Goal: Information Seeking & Learning: Check status

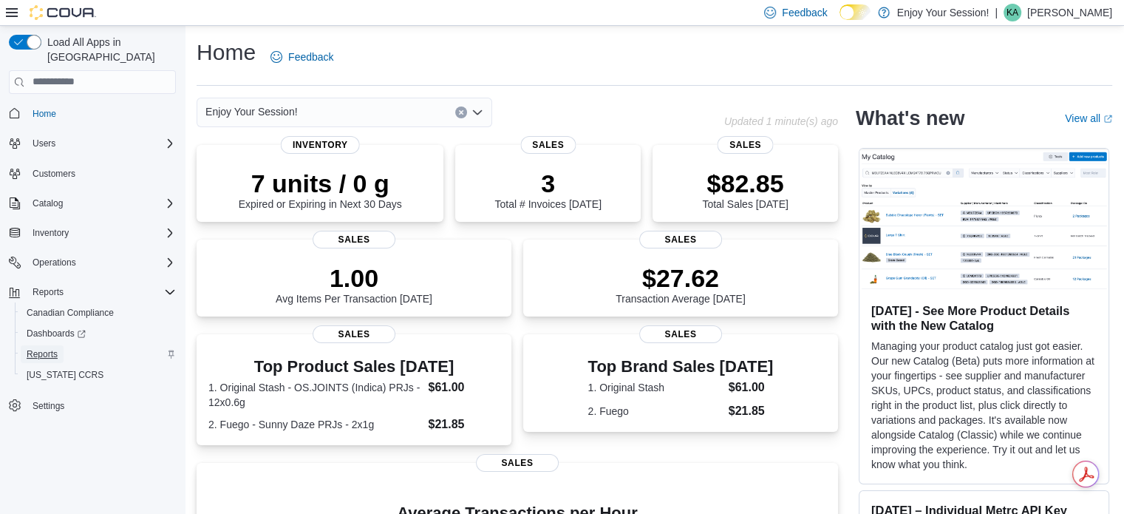
click at [54, 348] on span "Reports" at bounding box center [42, 354] width 31 height 12
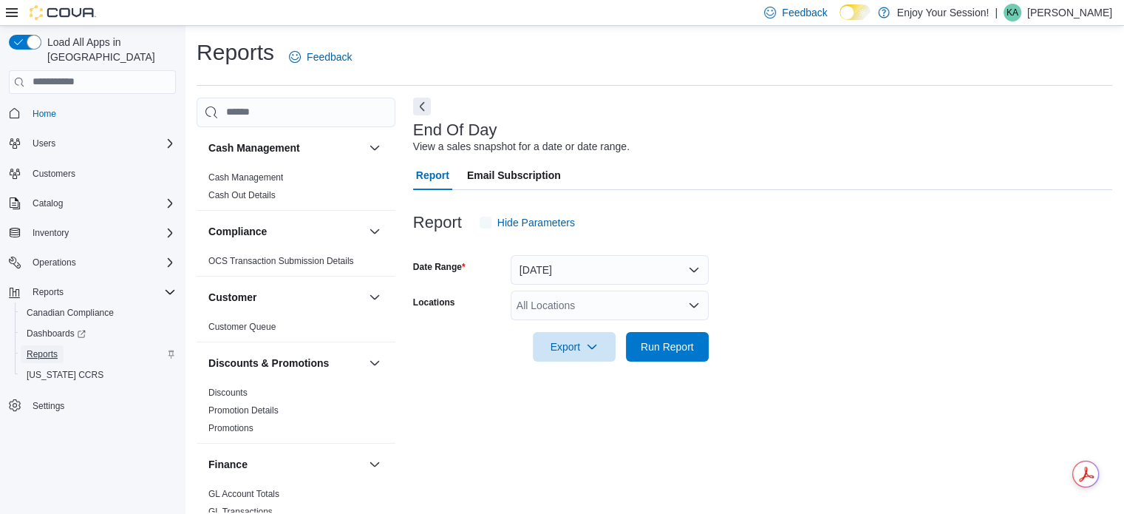
scroll to position [10, 0]
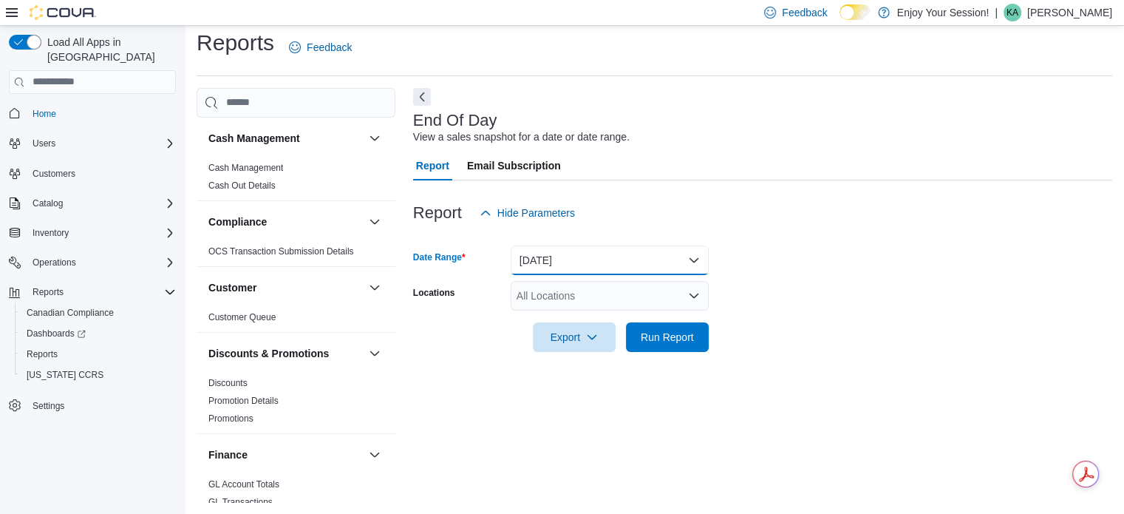
click at [546, 255] on button "[DATE]" at bounding box center [610, 260] width 198 height 30
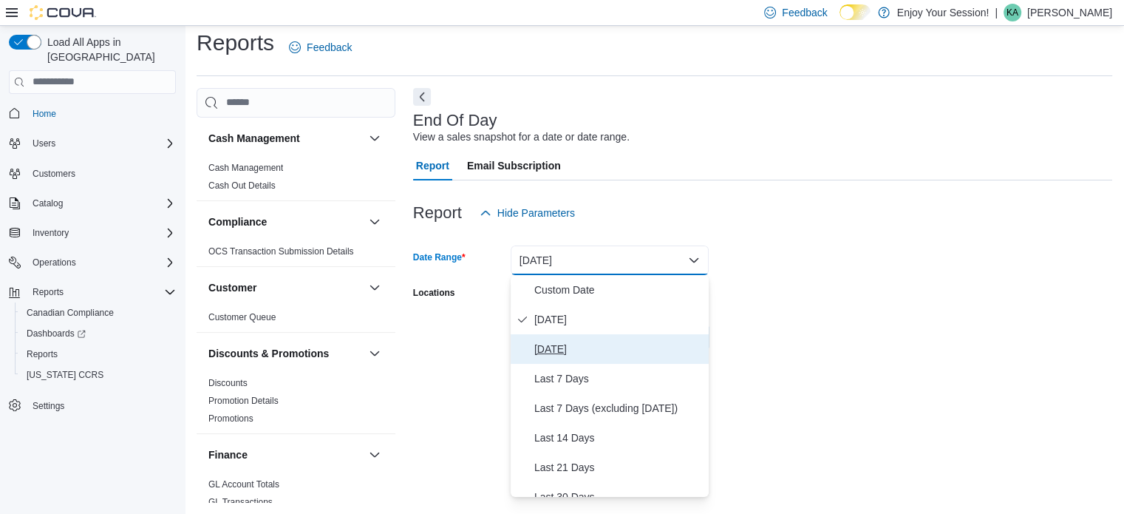
click at [554, 344] on span "[DATE]" at bounding box center [619, 349] width 169 height 18
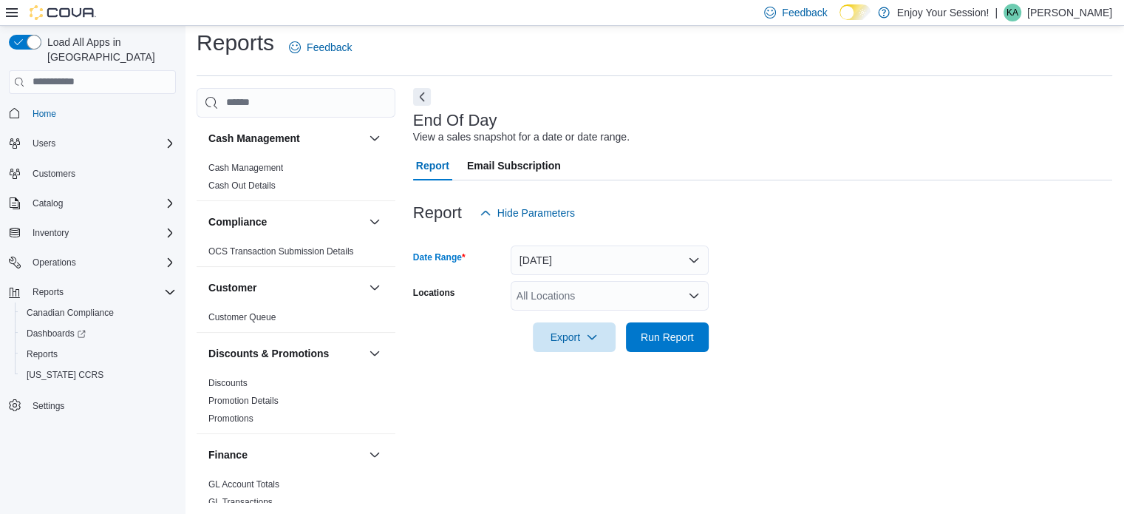
click at [620, 296] on div "All Locations" at bounding box center [610, 296] width 198 height 30
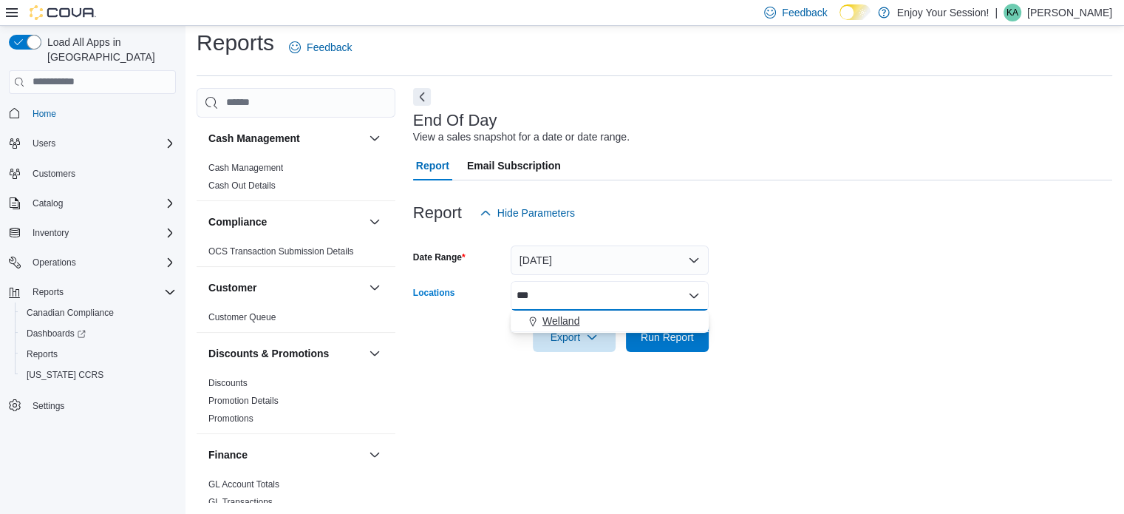
type input "***"
click at [565, 319] on span "Welland" at bounding box center [561, 320] width 37 height 15
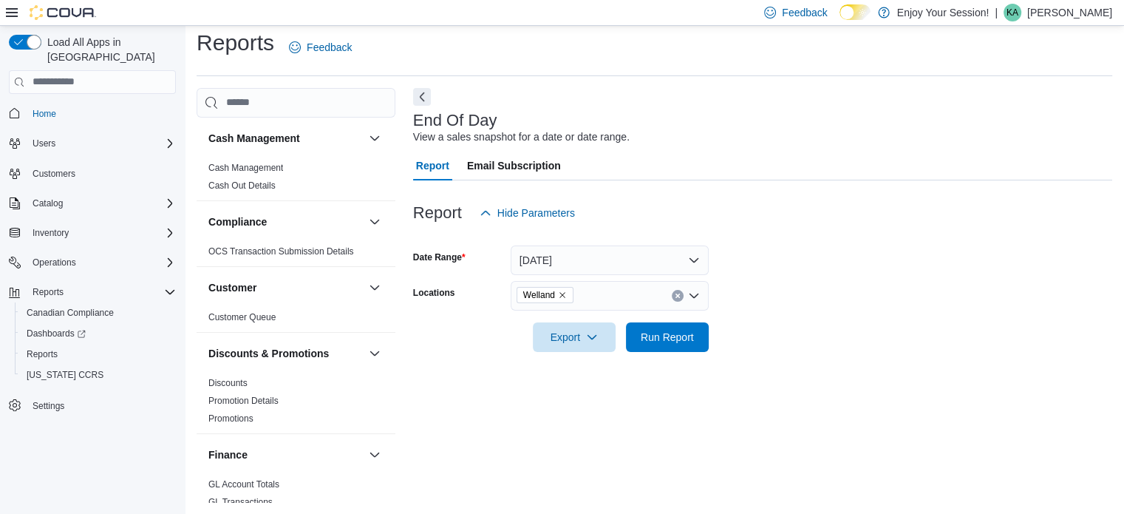
click at [770, 343] on form "Date Range [DATE] Locations Welland Export Run Report" at bounding box center [762, 290] width 699 height 124
click at [657, 333] on span "Run Report" at bounding box center [667, 336] width 53 height 15
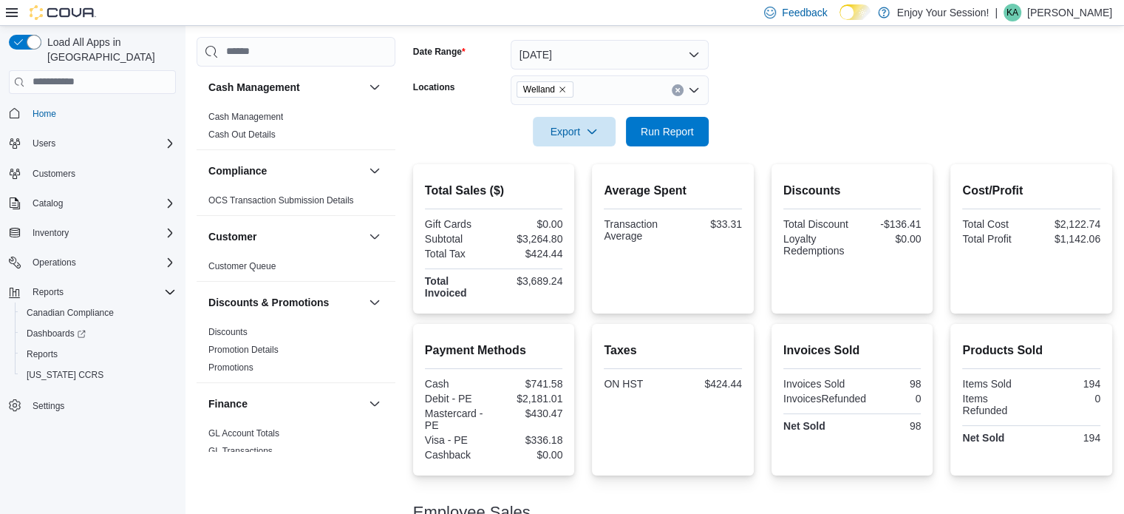
scroll to position [305, 0]
